Goal: Task Accomplishment & Management: Use online tool/utility

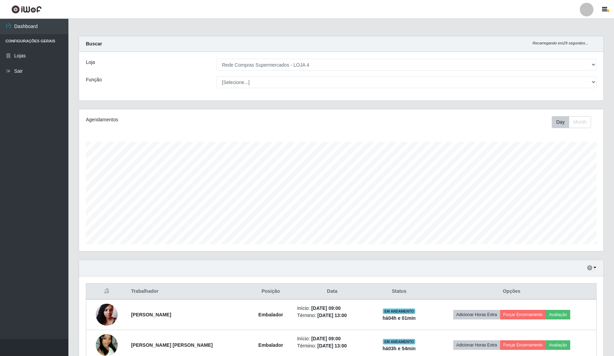
select select "159"
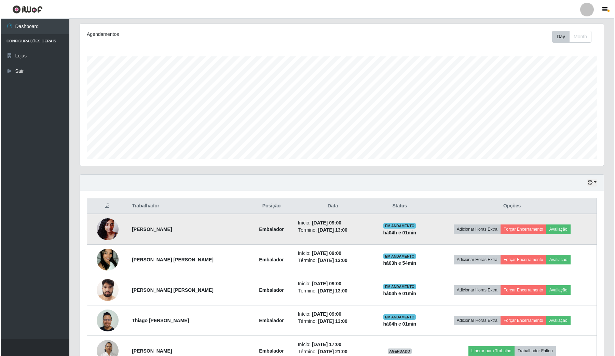
scroll to position [142, 524]
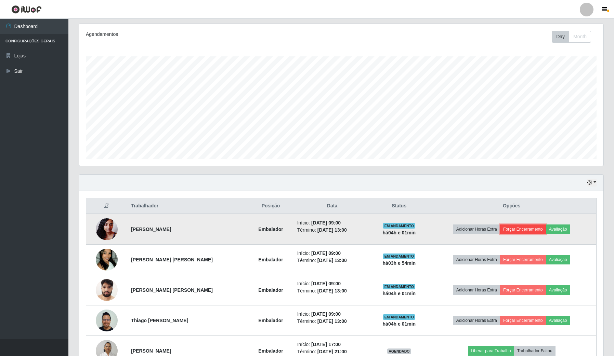
click at [528, 232] on button "Forçar Encerramento" at bounding box center [523, 230] width 46 height 10
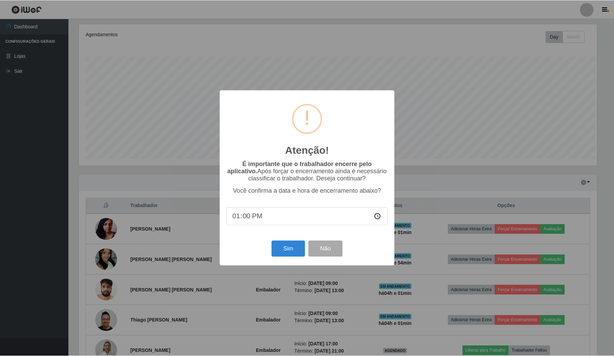
scroll to position [142, 519]
click at [283, 252] on button "Sim" at bounding box center [288, 249] width 33 height 16
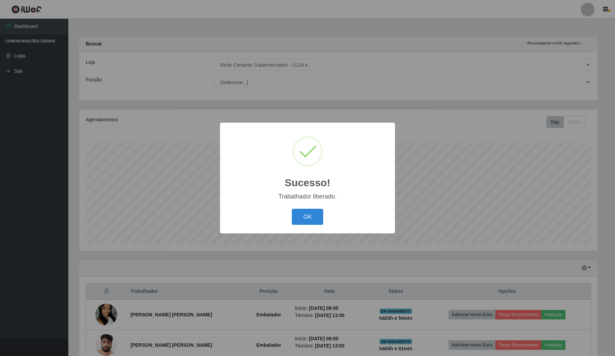
click at [438, 201] on div "Sucesso! × Trabalhador liberado. OK Cancel" at bounding box center [307, 178] width 615 height 356
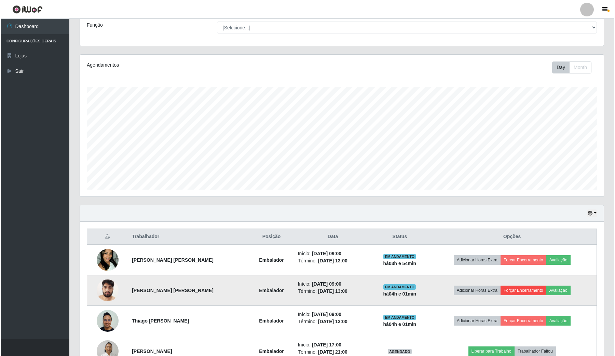
scroll to position [85, 0]
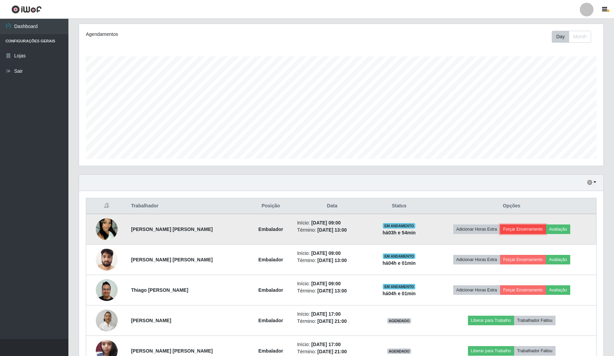
click at [509, 228] on button "Forçar Encerramento" at bounding box center [523, 230] width 46 height 10
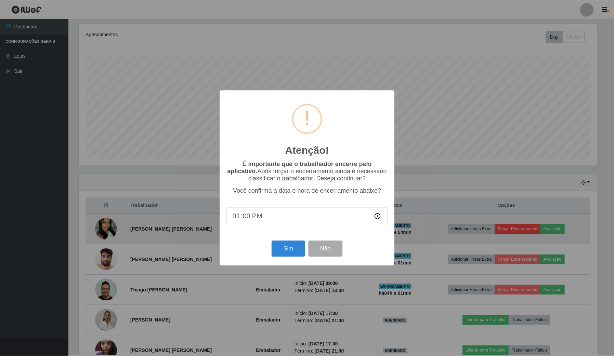
scroll to position [142, 519]
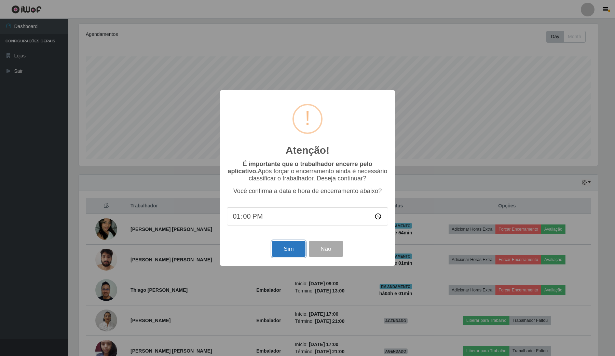
click at [284, 250] on button "Sim" at bounding box center [288, 249] width 33 height 16
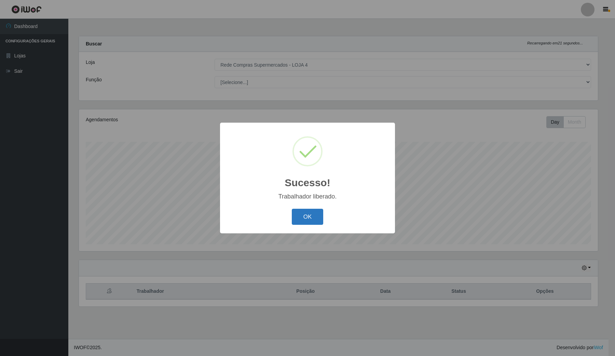
click at [311, 223] on button "OK" at bounding box center [308, 217] width 32 height 16
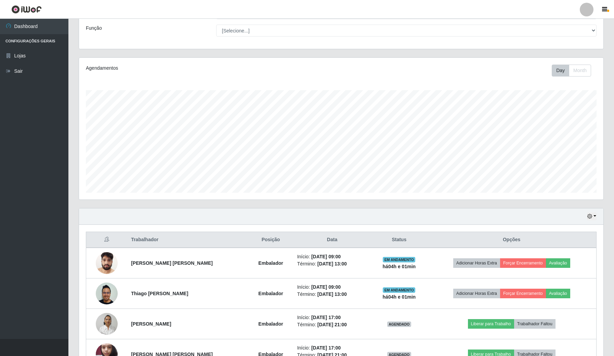
scroll to position [128, 0]
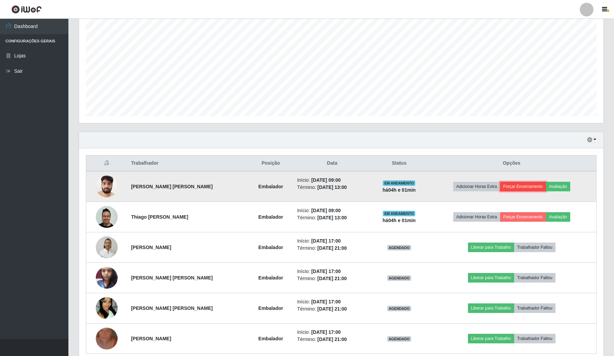
click at [518, 188] on button "Forçar Encerramento" at bounding box center [523, 187] width 46 height 10
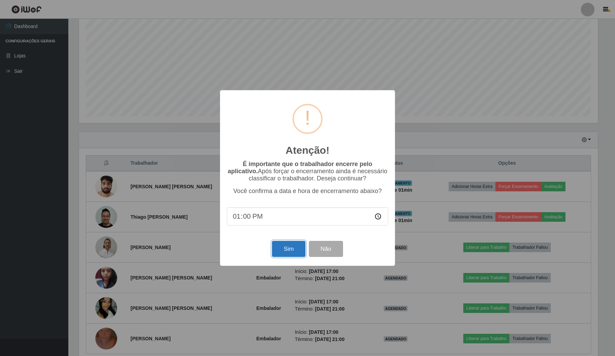
click at [296, 255] on button "Sim" at bounding box center [288, 249] width 33 height 16
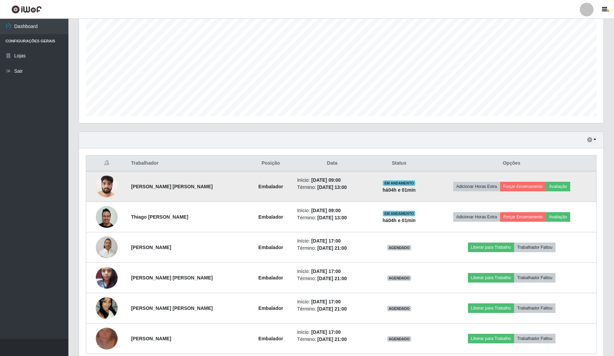
scroll to position [0, 0]
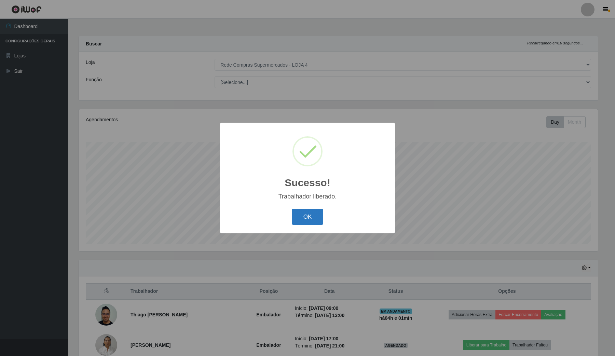
click at [323, 220] on button "OK" at bounding box center [308, 217] width 32 height 16
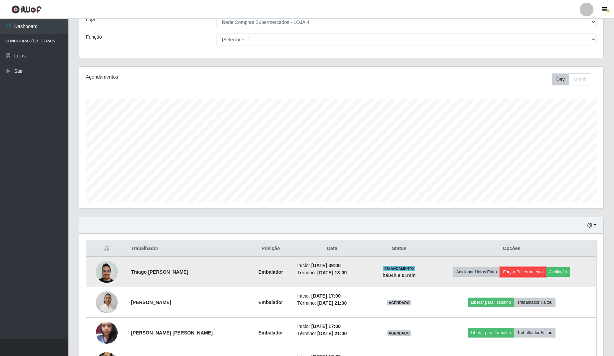
click at [523, 275] on button "Forçar Encerramento" at bounding box center [523, 272] width 46 height 10
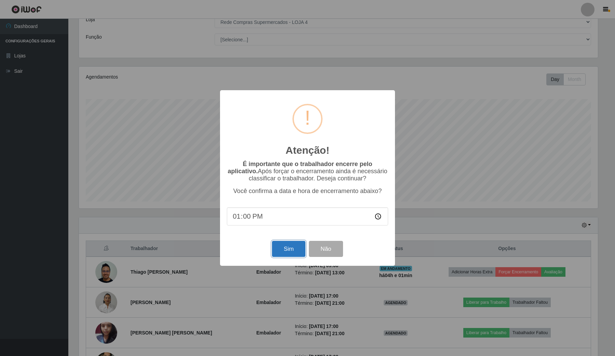
click at [291, 248] on button "Sim" at bounding box center [288, 249] width 33 height 16
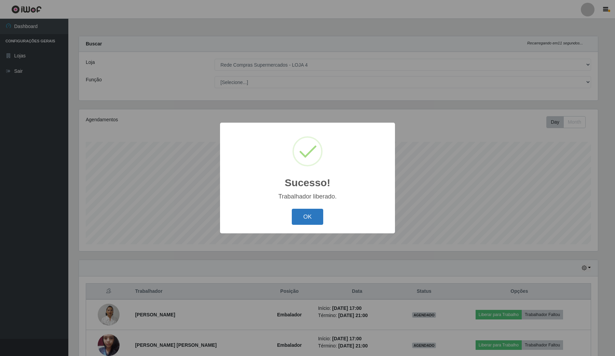
click at [310, 215] on button "OK" at bounding box center [308, 217] width 32 height 16
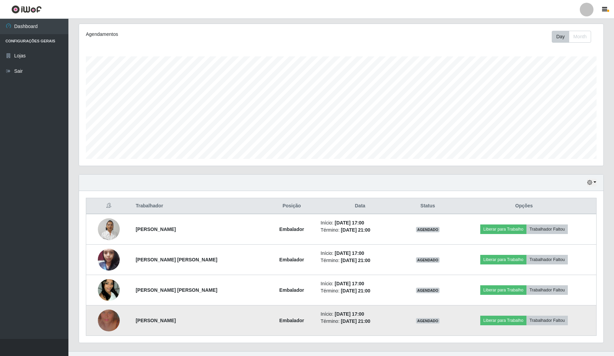
click at [103, 315] on img at bounding box center [109, 320] width 22 height 39
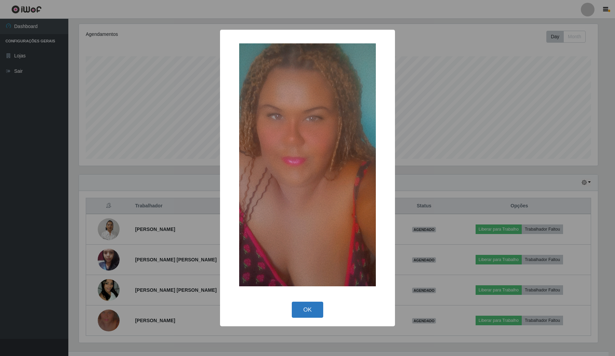
click at [304, 305] on button "OK" at bounding box center [308, 310] width 32 height 16
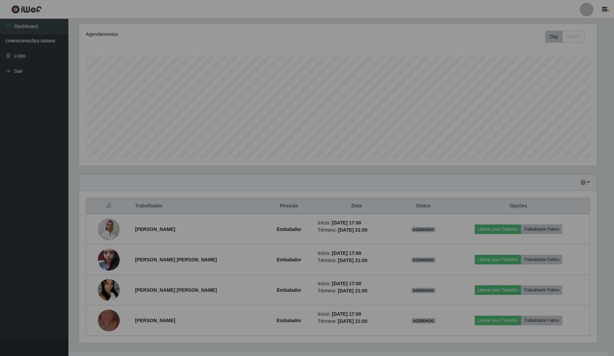
scroll to position [142, 524]
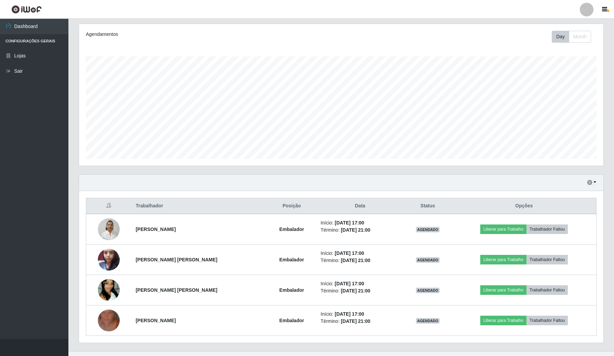
click at [9, 192] on ul "Dashboard Configurações Gerais Lojas Sair" at bounding box center [34, 179] width 68 height 320
